Goal: Transaction & Acquisition: Purchase product/service

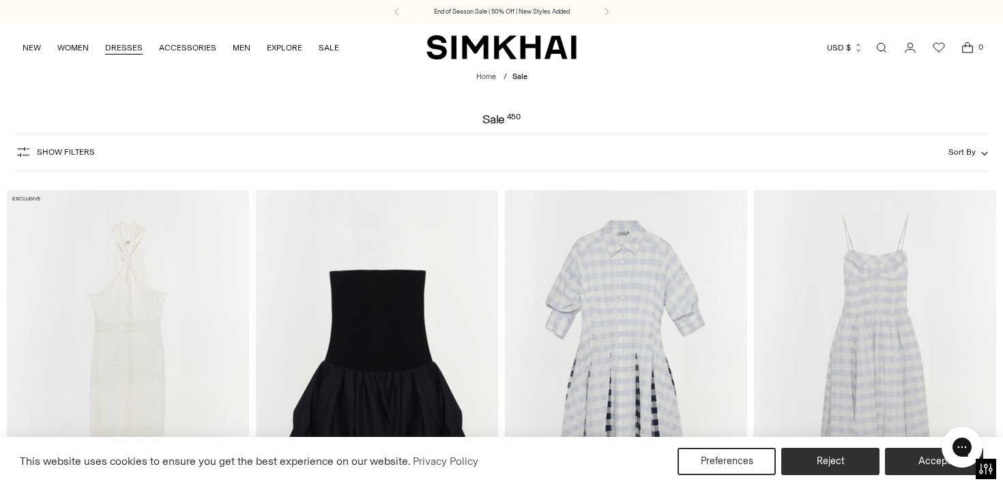
scroll to position [4, 0]
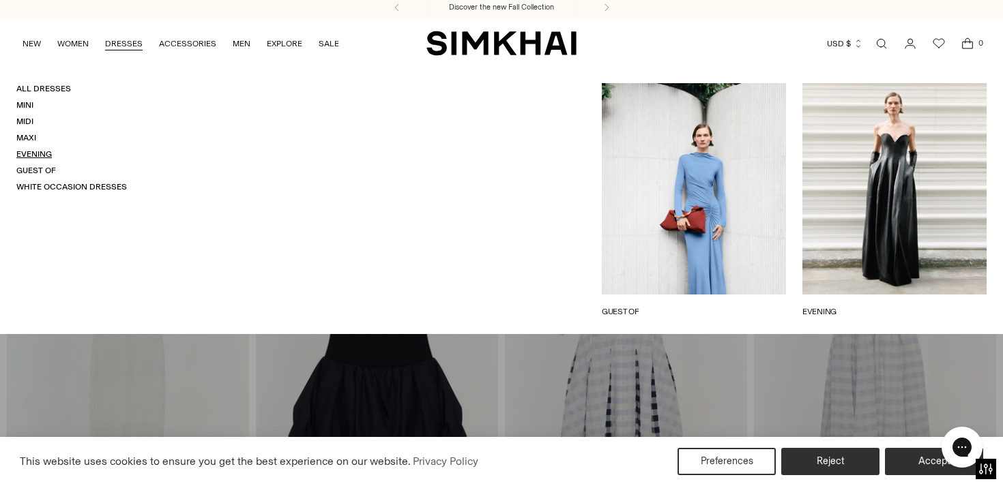
click at [35, 152] on link "Evening" at bounding box center [33, 154] width 35 height 10
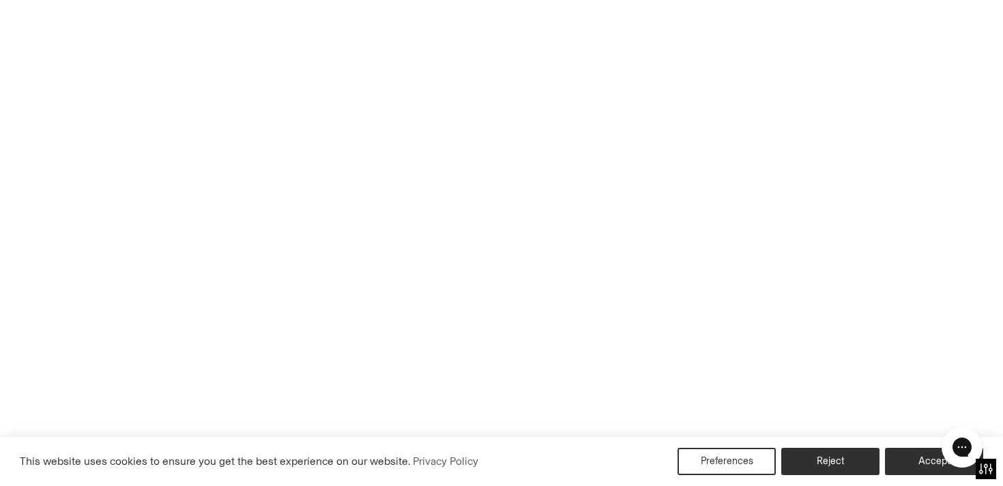
click at [33, 155] on link "Evening" at bounding box center [33, 154] width 35 height 10
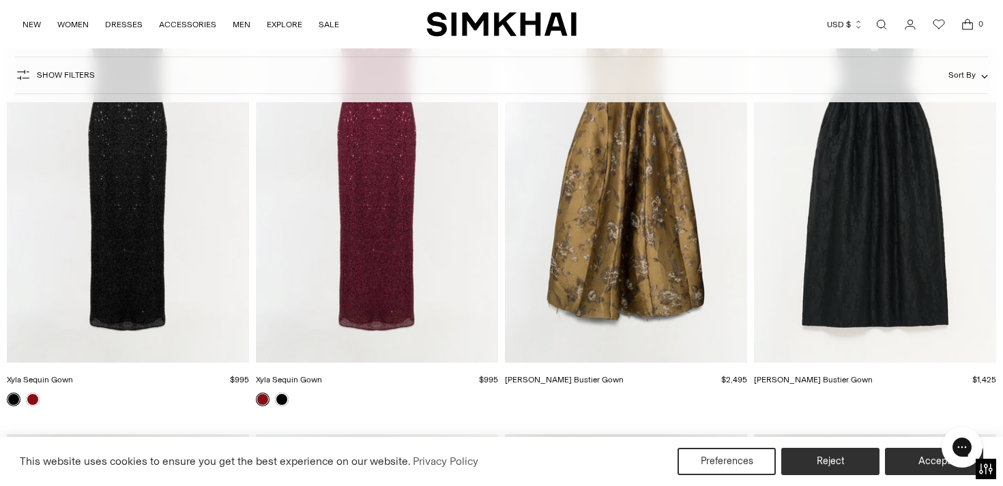
scroll to position [192, 0]
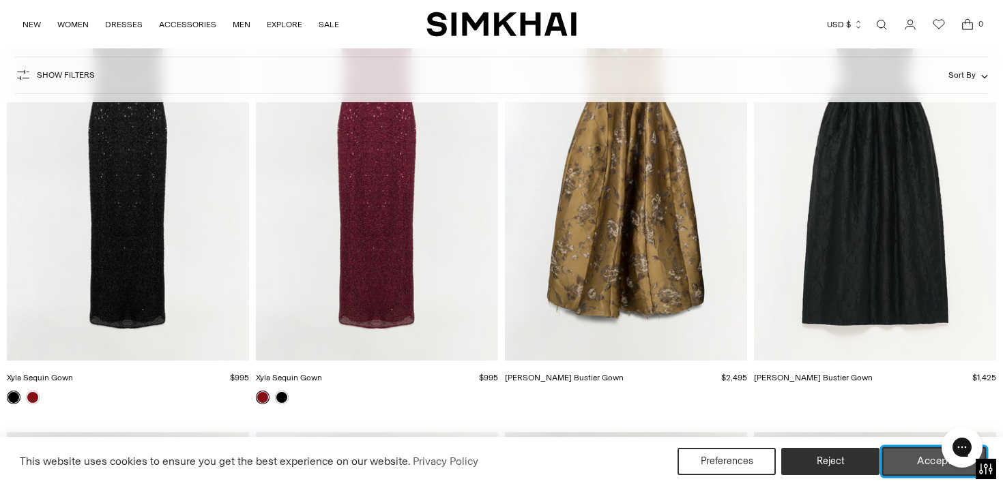
click at [913, 466] on button "Accept" at bounding box center [934, 461] width 104 height 29
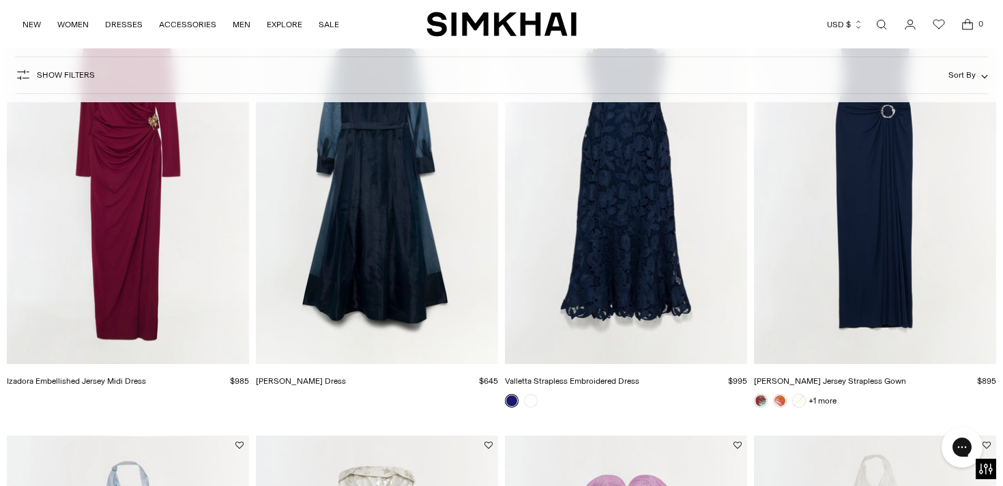
scroll to position [645, 0]
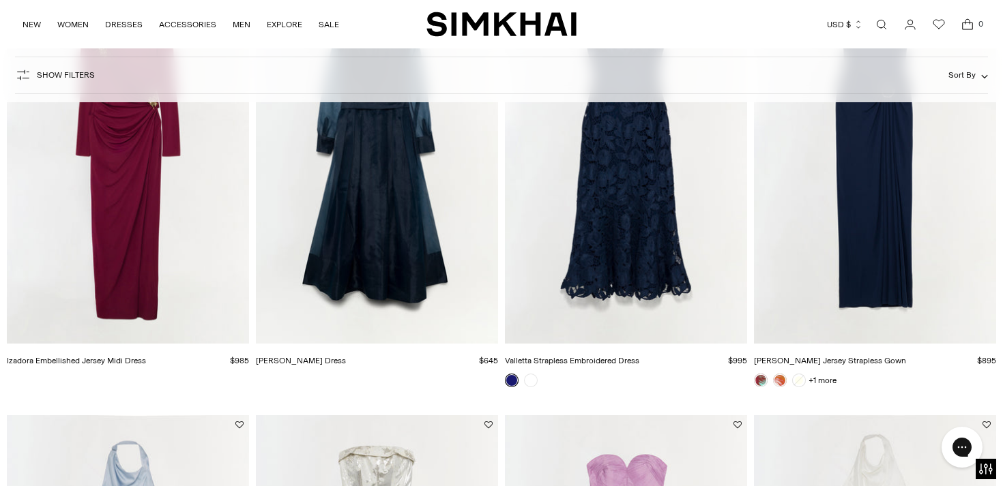
click at [0, 0] on img "Izadora Embellished Jersey Midi Dress" at bounding box center [0, 0] width 0 height 0
